Goal: Transaction & Acquisition: Download file/media

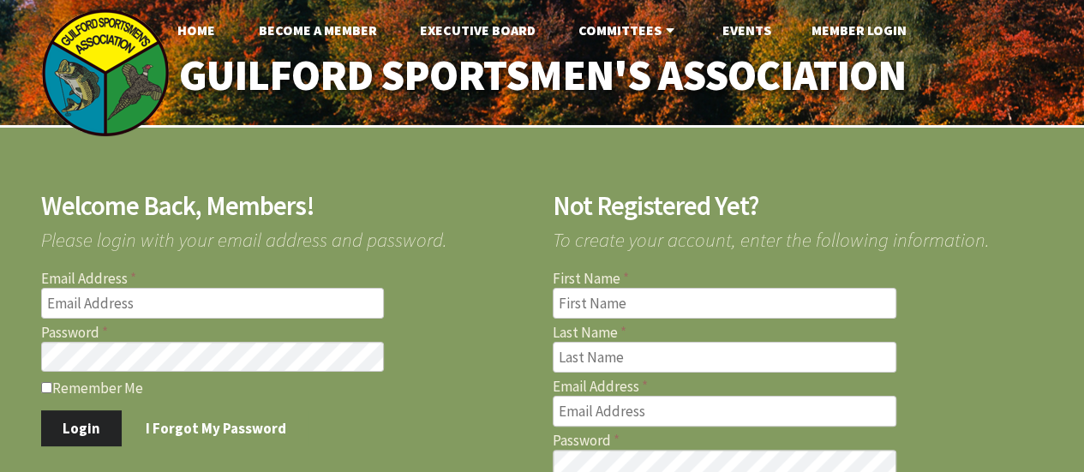
click at [317, 299] on input "Email Address" at bounding box center [213, 303] width 344 height 31
type input "[EMAIL_ADDRESS][DOMAIN_NAME]"
click at [93, 432] on button "Login" at bounding box center [81, 428] width 81 height 36
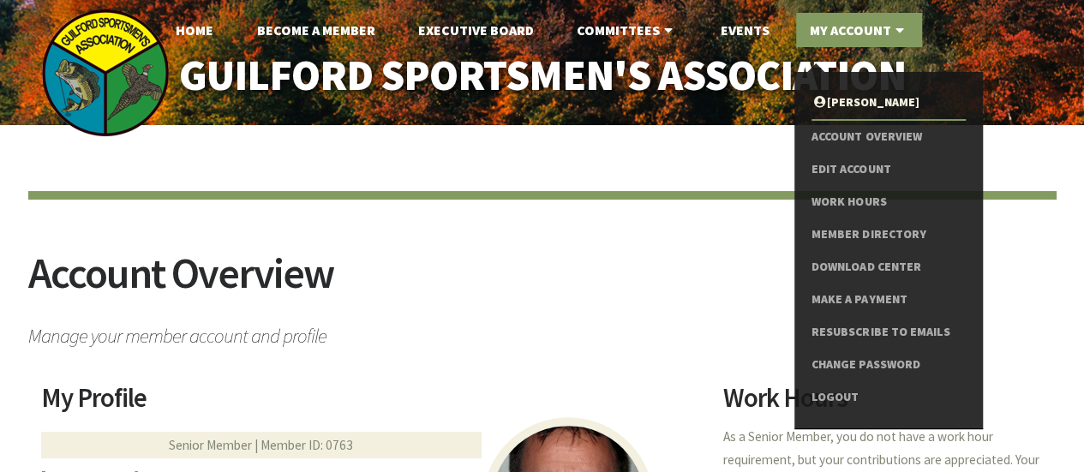
click at [869, 27] on link "My Account" at bounding box center [859, 30] width 126 height 34
click at [895, 261] on link "Download Center" at bounding box center [887, 267] width 153 height 33
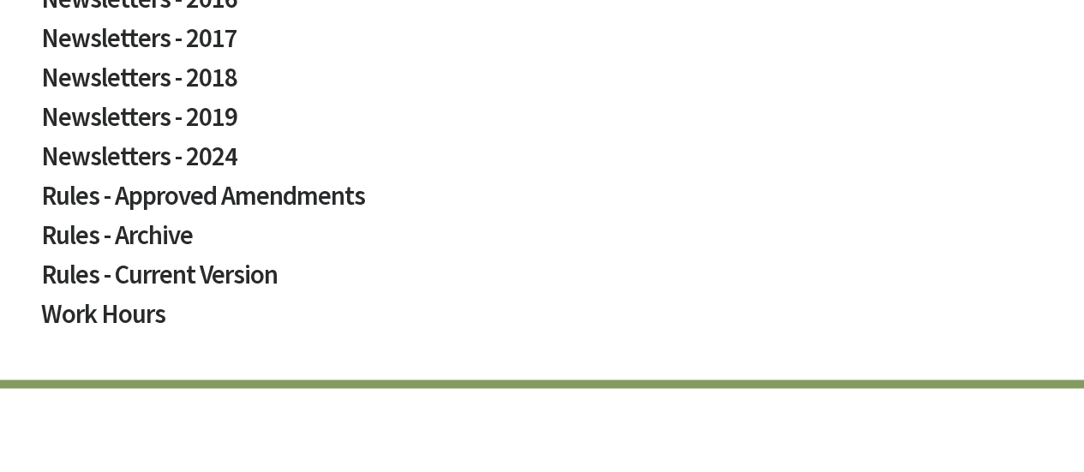
scroll to position [1230, 0]
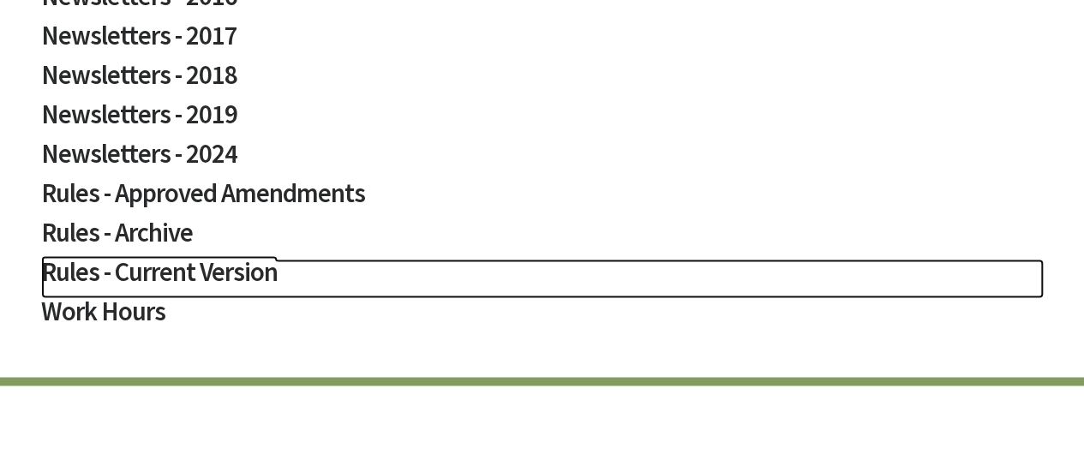
click at [230, 278] on h2 "Rules - Current Version" at bounding box center [542, 278] width 1003 height 39
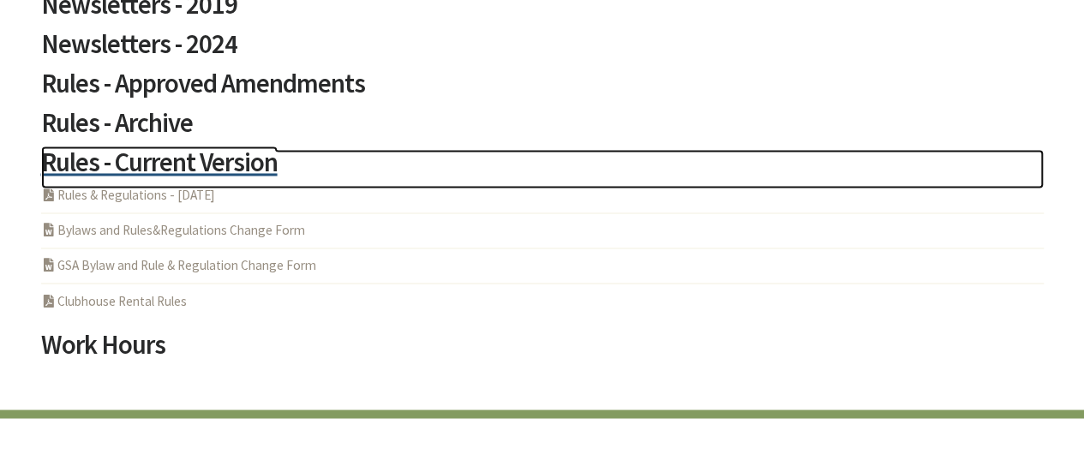
scroll to position [1324, 0]
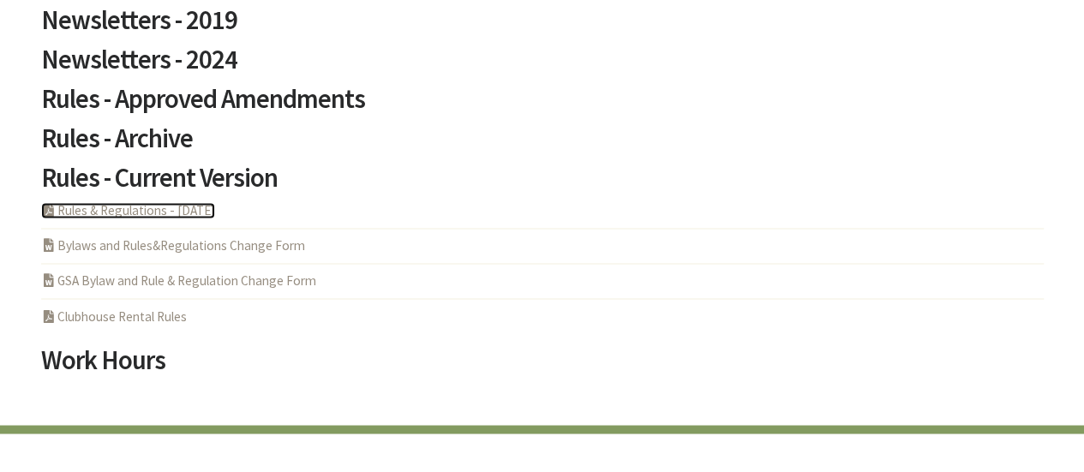
click at [121, 213] on link "PDF Acrobat Document Rules & Regulations - [DATE]" at bounding box center [128, 210] width 174 height 16
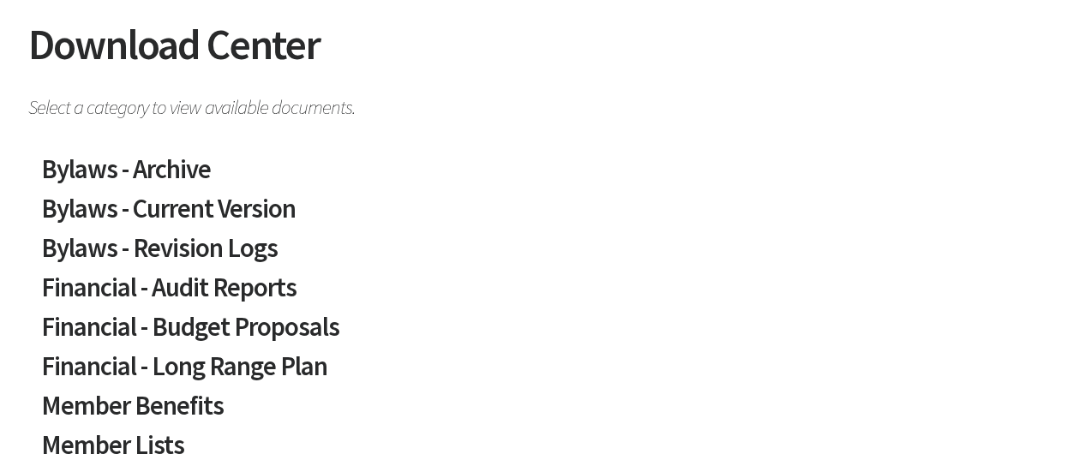
scroll to position [244, 0]
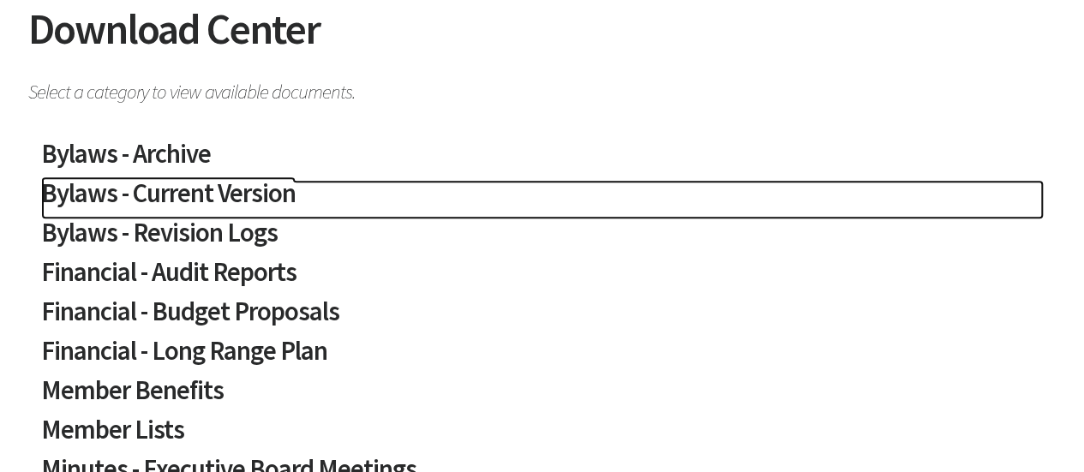
click at [98, 195] on h2 "Bylaws - Current Version" at bounding box center [542, 199] width 1003 height 39
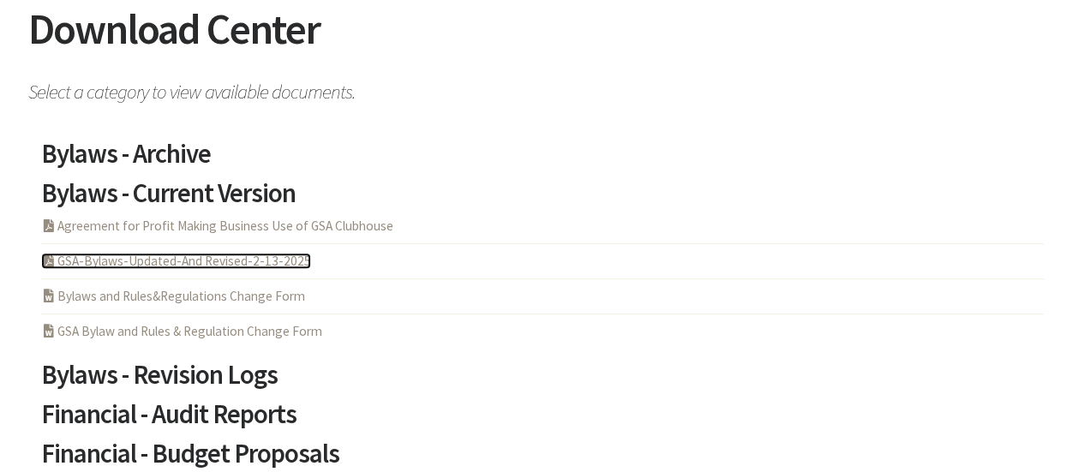
click at [114, 261] on link "PDF Acrobat Document GSA-Bylaws-Updated-And Revised-2-13-2025" at bounding box center [176, 261] width 270 height 16
